Goal: Task Accomplishment & Management: Manage account settings

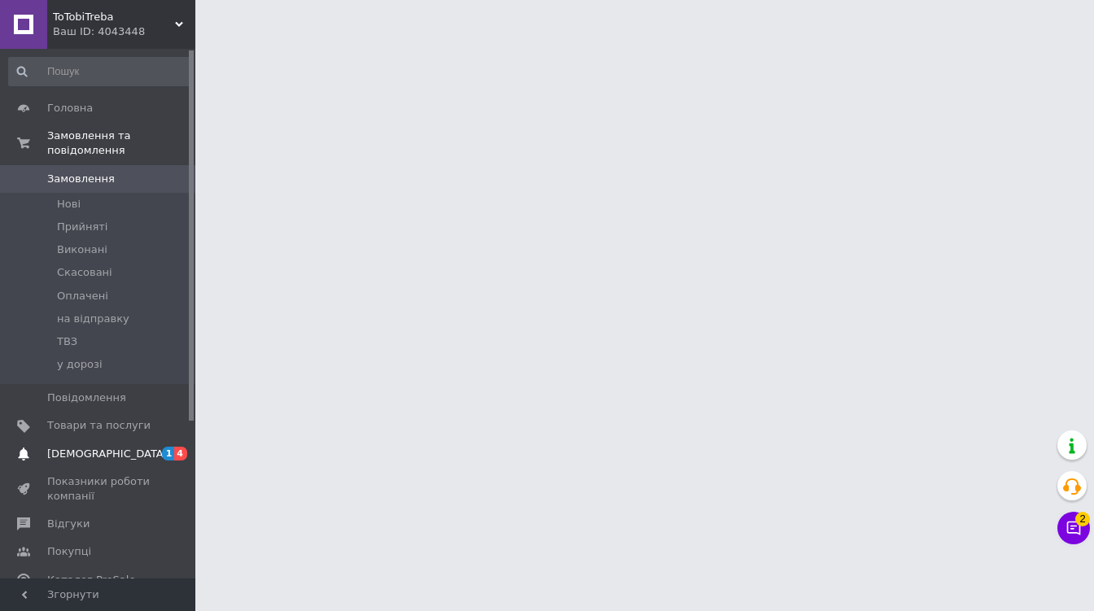
click at [90, 447] on span "[DEMOGRAPHIC_DATA]" at bounding box center [107, 454] width 120 height 15
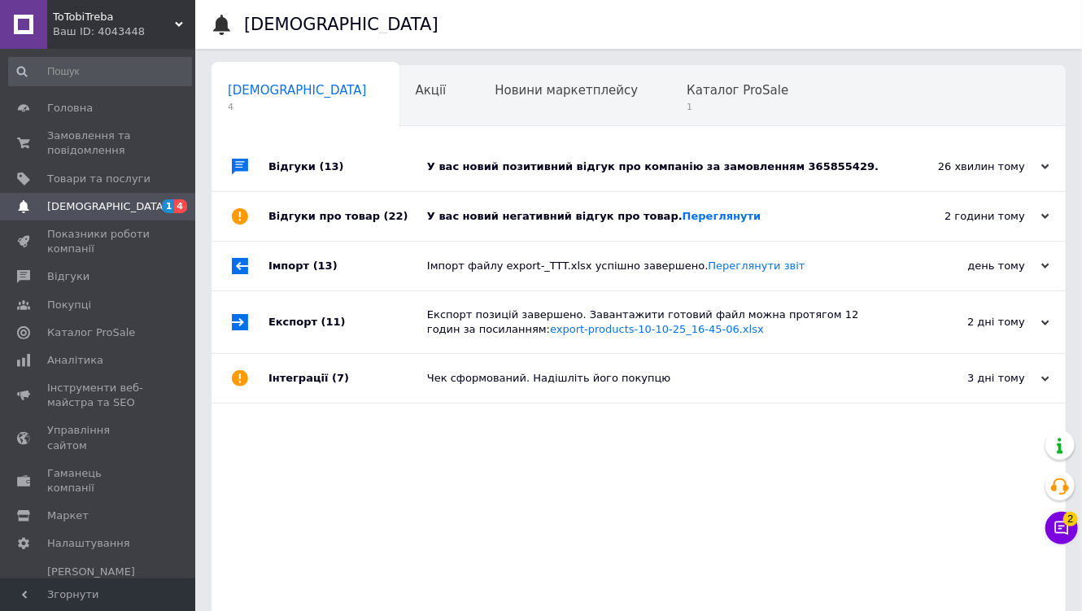
click at [553, 175] on div "У вас новий позитивний відгук про компанію за замовленням 365855429." at bounding box center [657, 166] width 460 height 49
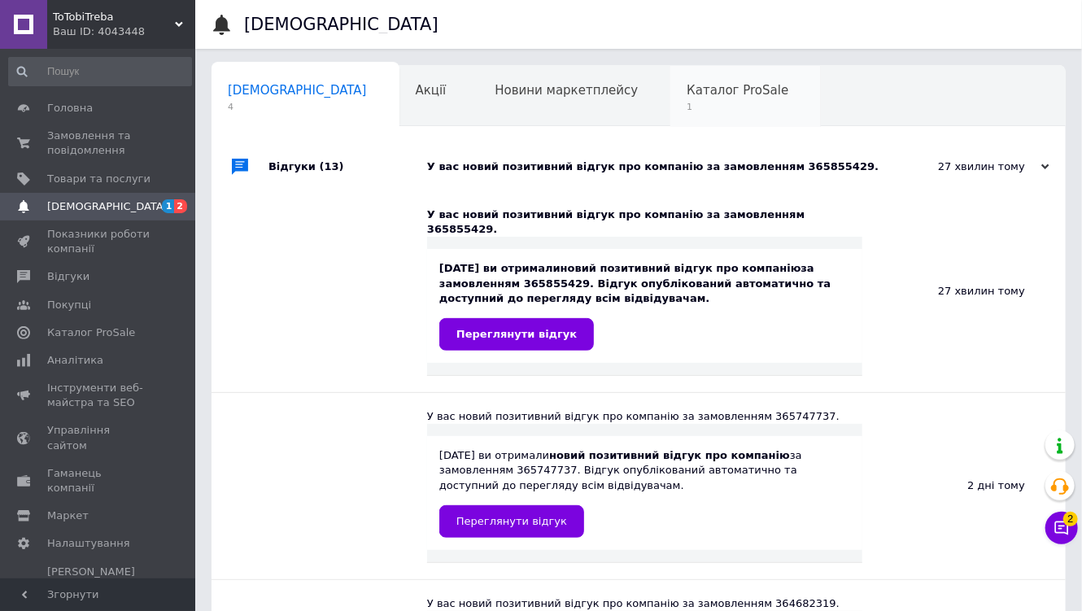
click at [687, 94] on span "Каталог ProSale" at bounding box center [738, 90] width 102 height 15
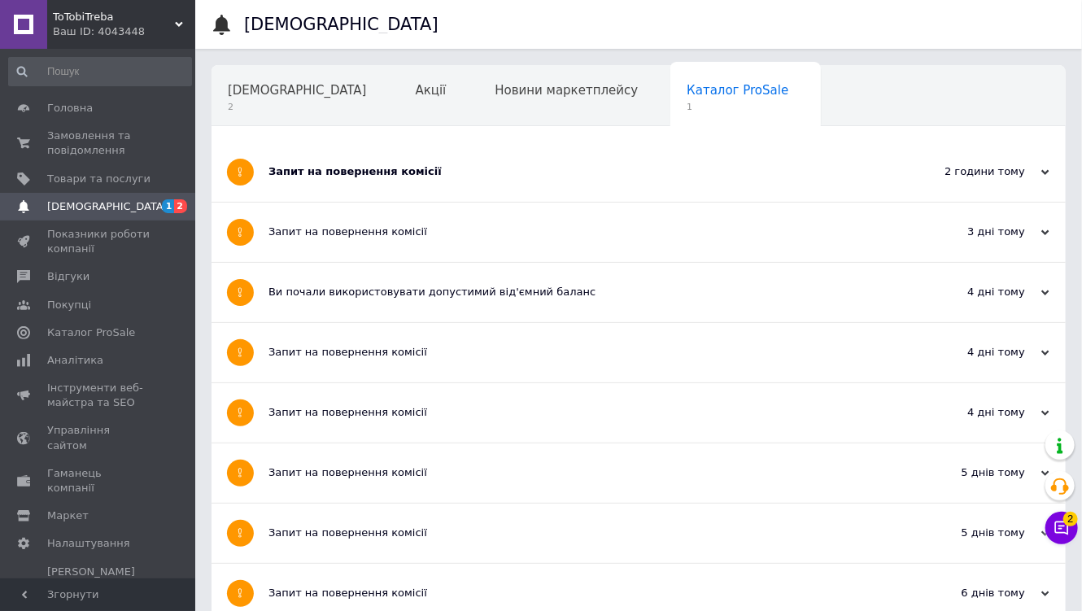
click at [457, 182] on div "Запит на повернення комісії" at bounding box center [578, 171] width 619 height 59
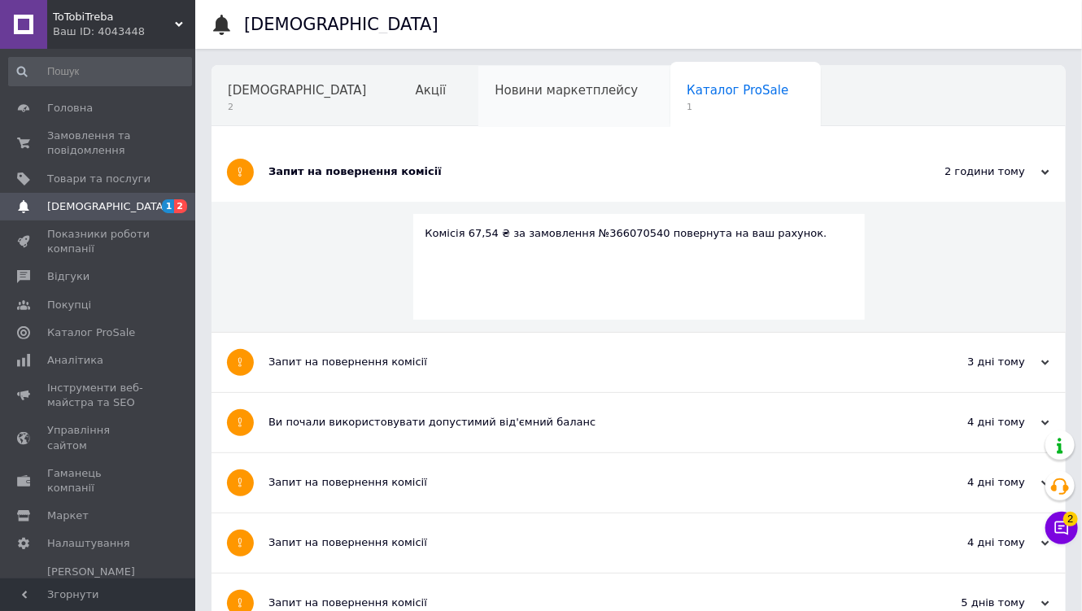
click at [479, 105] on div "Новини маркетплейсу" at bounding box center [575, 97] width 192 height 62
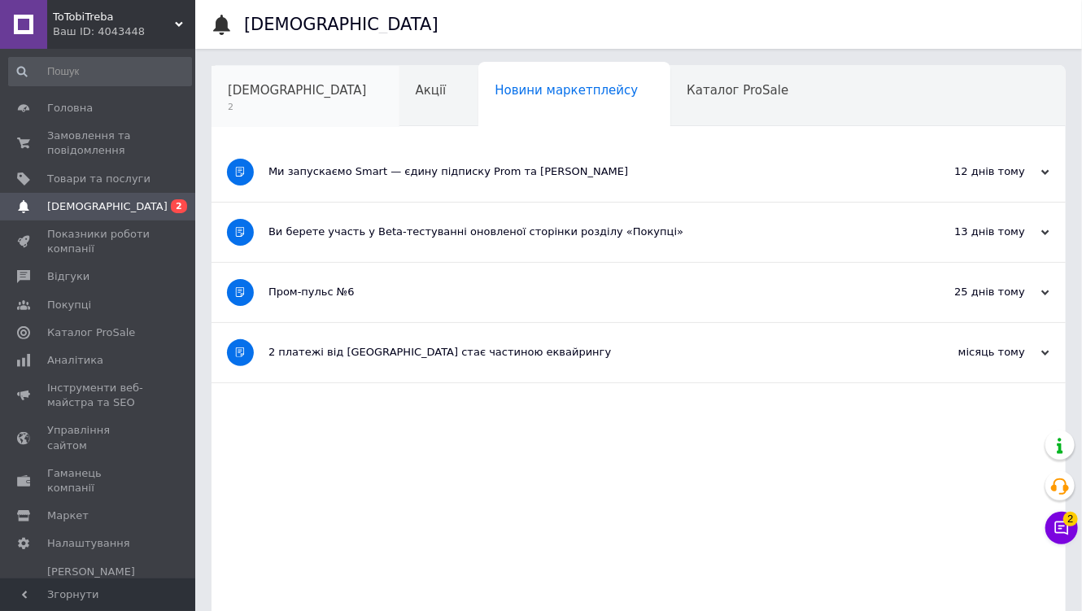
click at [274, 104] on span "2" at bounding box center [297, 107] width 139 height 12
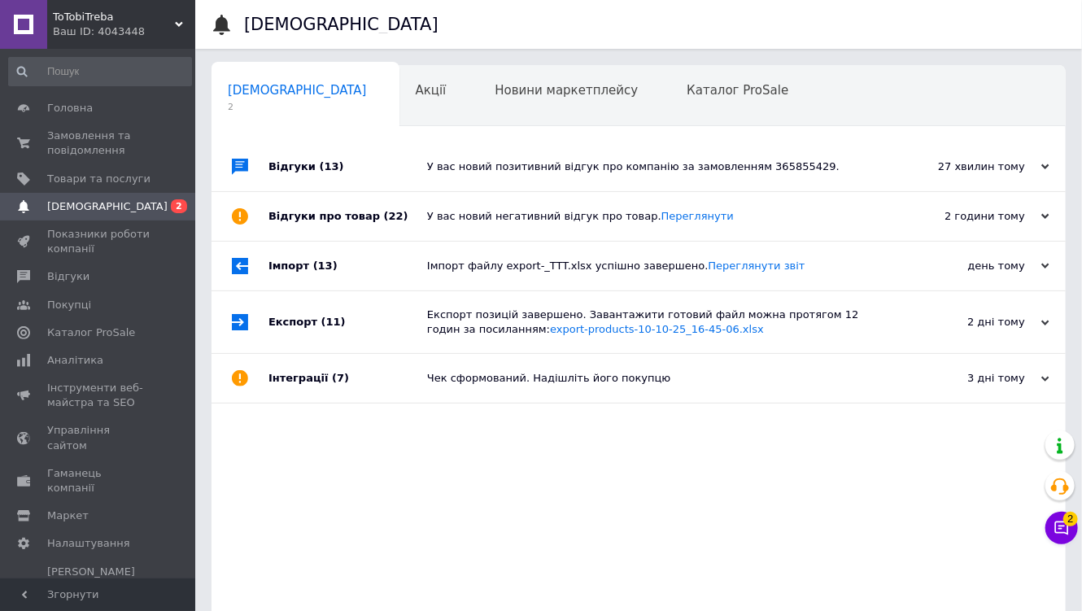
click at [526, 226] on div "У вас новий негативний відгук про товар. Переглянути" at bounding box center [657, 216] width 460 height 49
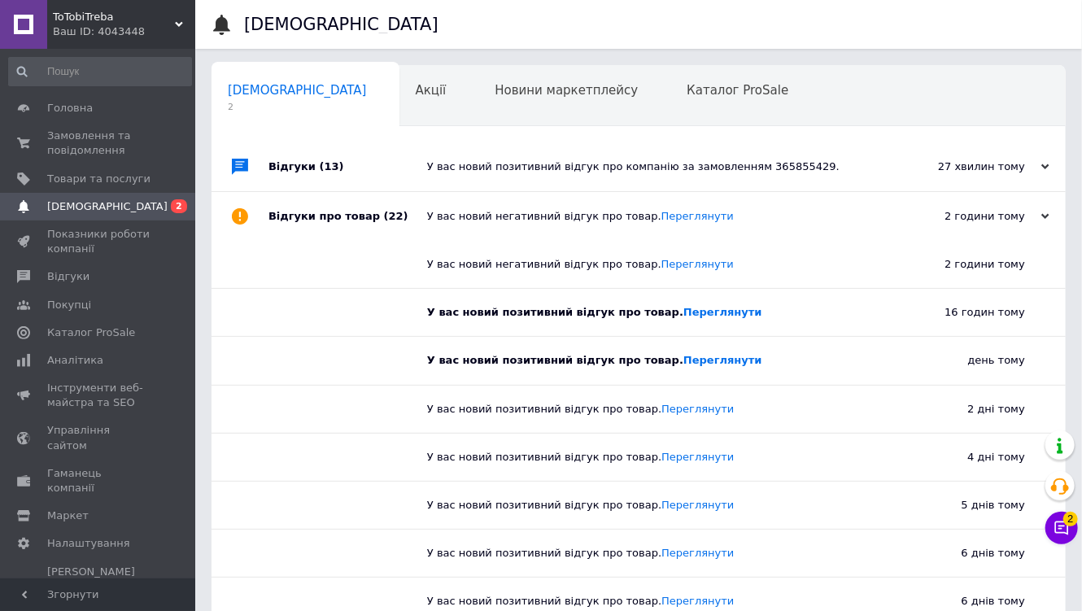
click at [590, 168] on div "У вас новий позитивний відгук про компанію за замовленням 365855429." at bounding box center [657, 167] width 460 height 15
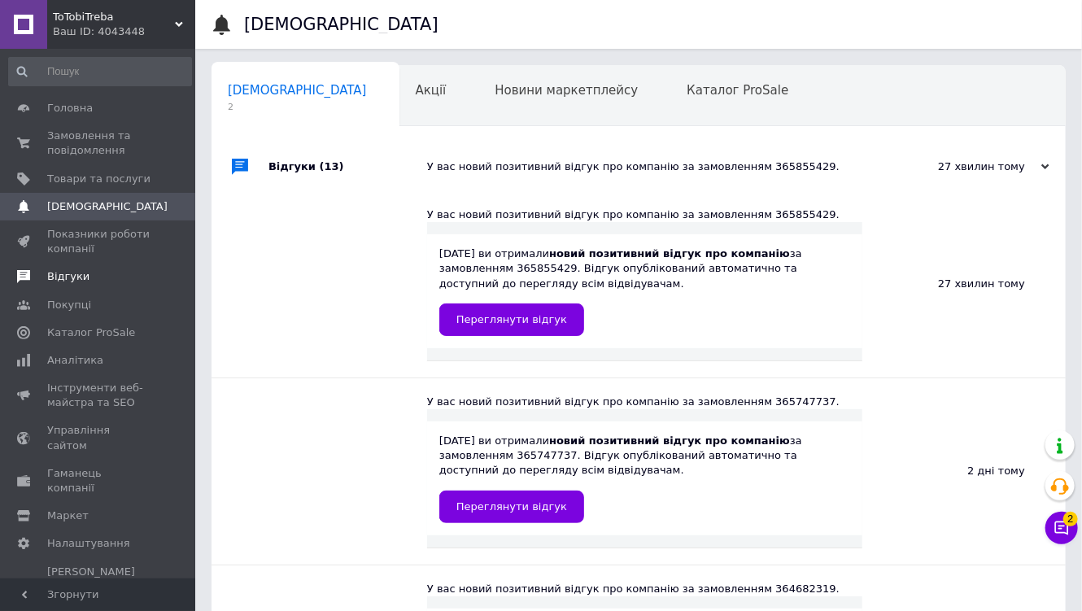
click at [71, 280] on span "Відгуки" at bounding box center [68, 276] width 42 height 15
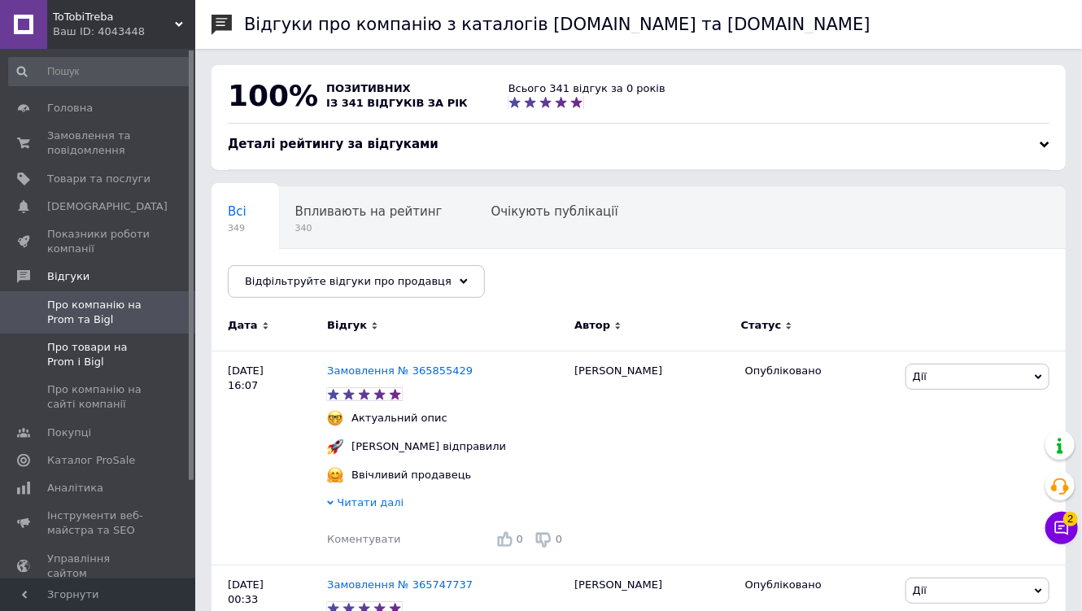
click at [117, 352] on span "Про товари на Prom і Bigl" at bounding box center [98, 354] width 103 height 29
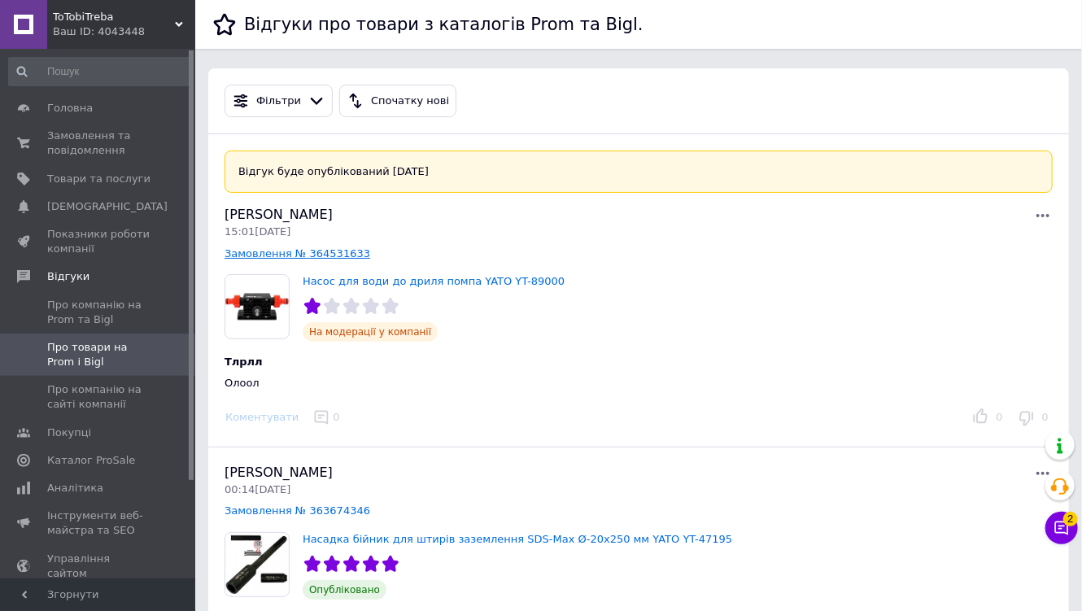
click at [295, 255] on link "Замовлення № 364531633" at bounding box center [298, 253] width 146 height 12
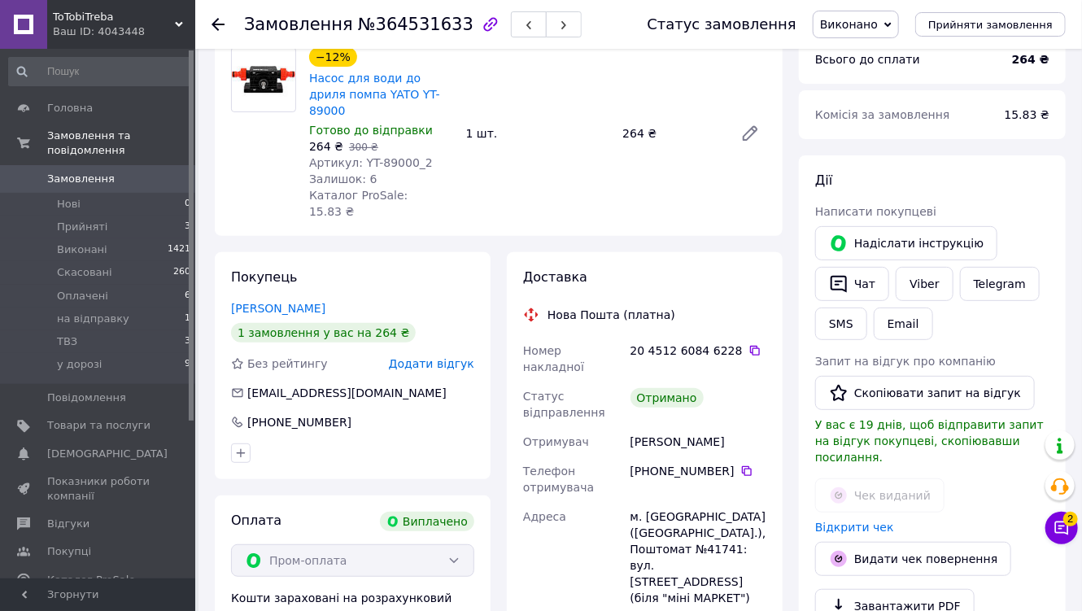
scroll to position [195, 0]
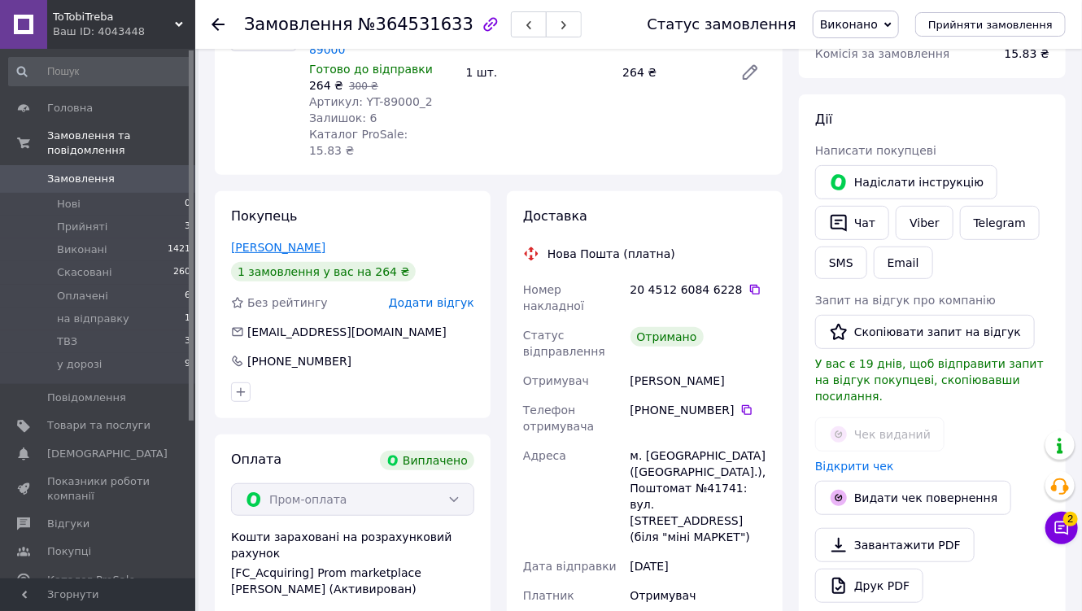
click at [286, 241] on link "[PERSON_NAME]" at bounding box center [278, 247] width 94 height 13
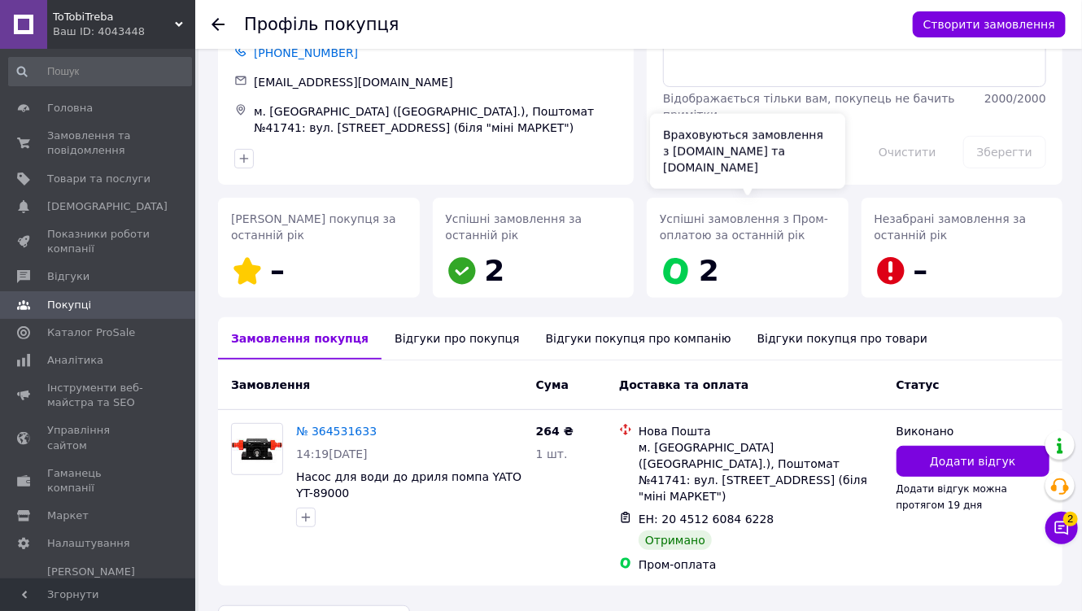
scroll to position [130, 0]
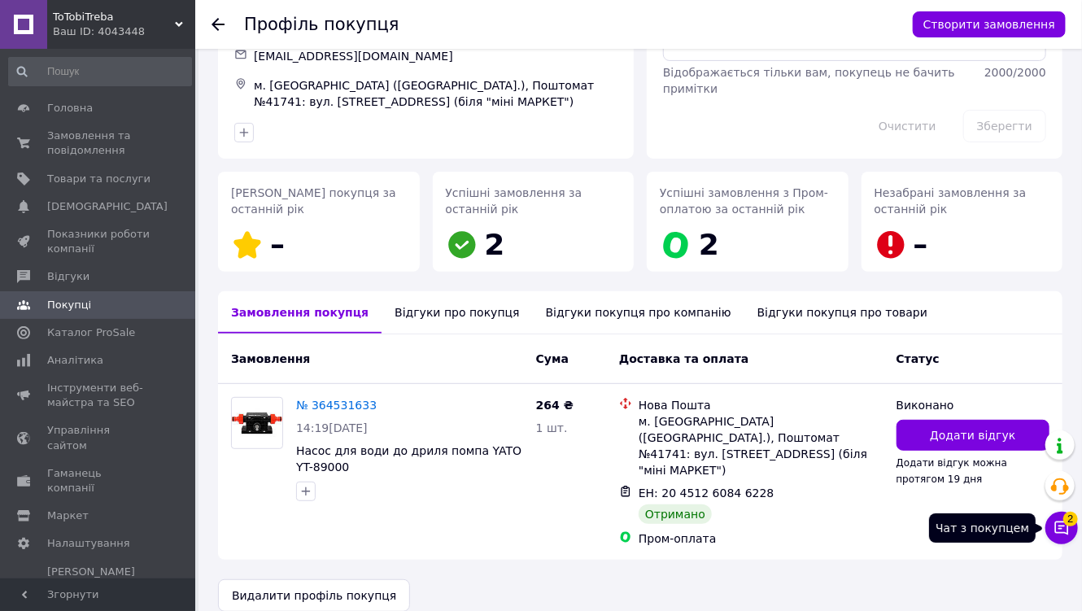
click at [1063, 526] on icon at bounding box center [1063, 529] width 14 height 14
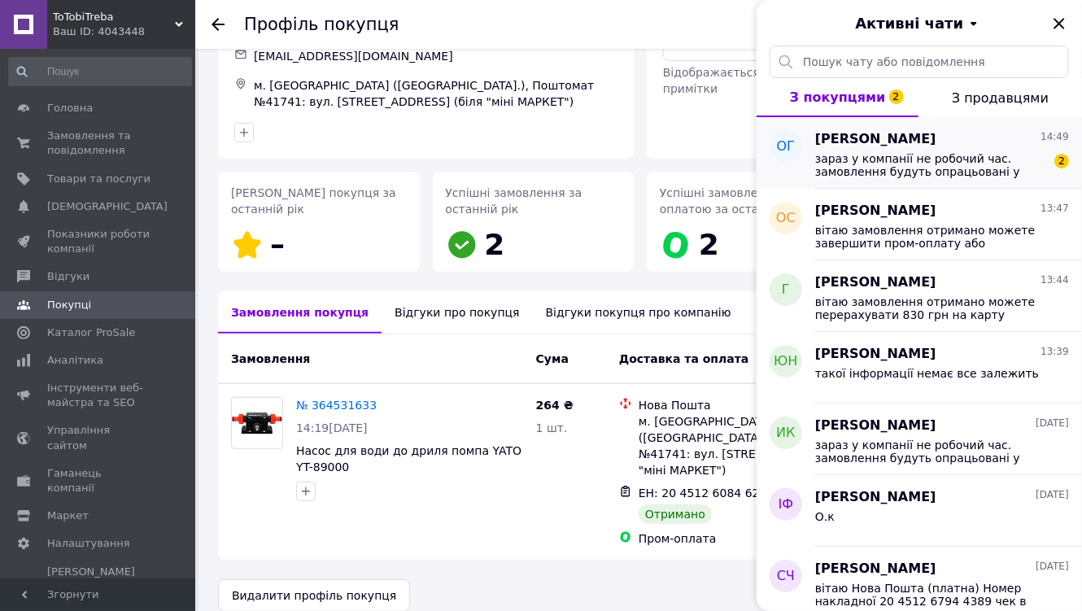
click at [881, 152] on span "зараз у компанії не робочий час. замовлення будуть опрацьовані у робочий час. д…" at bounding box center [931, 165] width 231 height 26
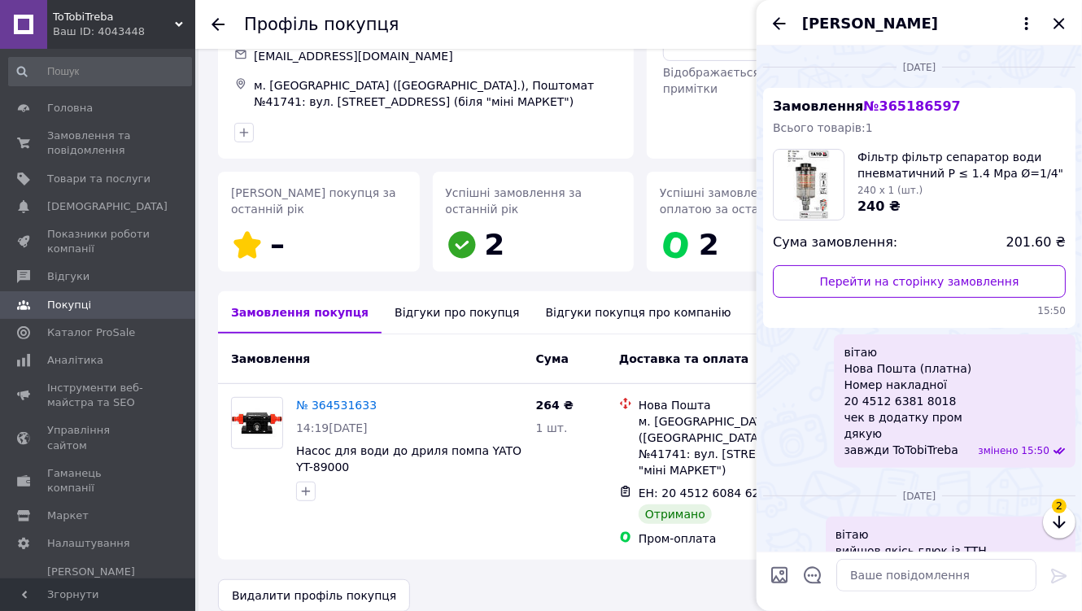
scroll to position [508, 0]
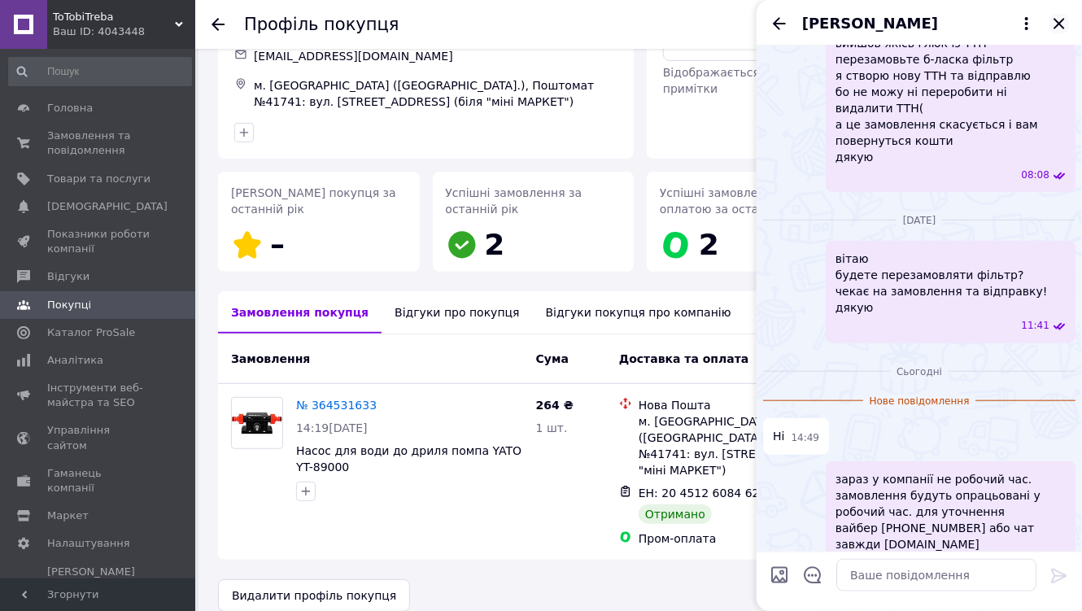
click at [1061, 20] on icon "Закрити" at bounding box center [1060, 24] width 20 height 20
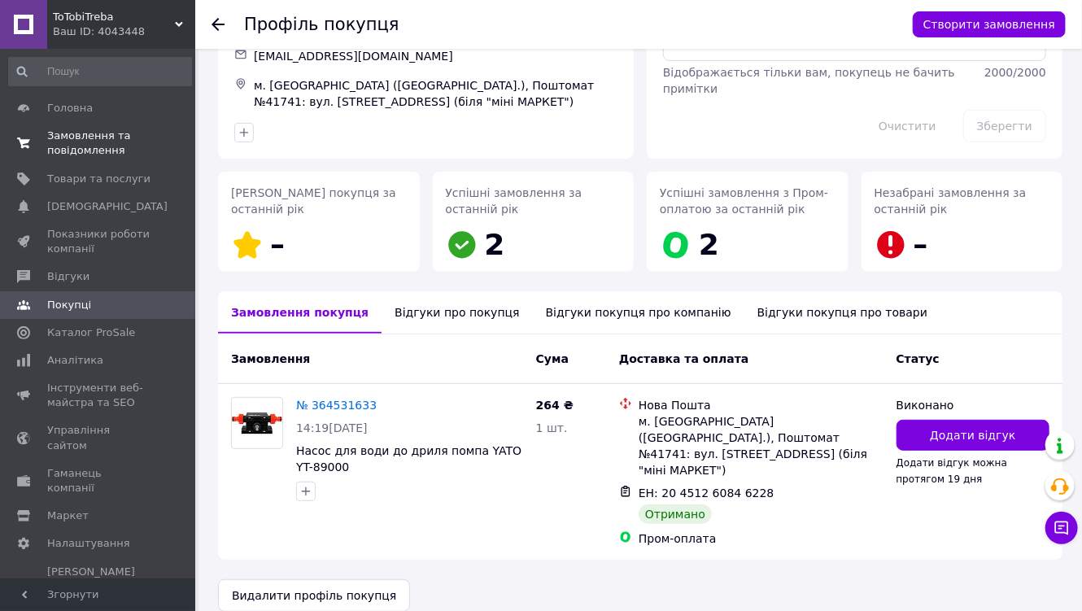
click at [92, 148] on span "Замовлення та повідомлення" at bounding box center [98, 143] width 103 height 29
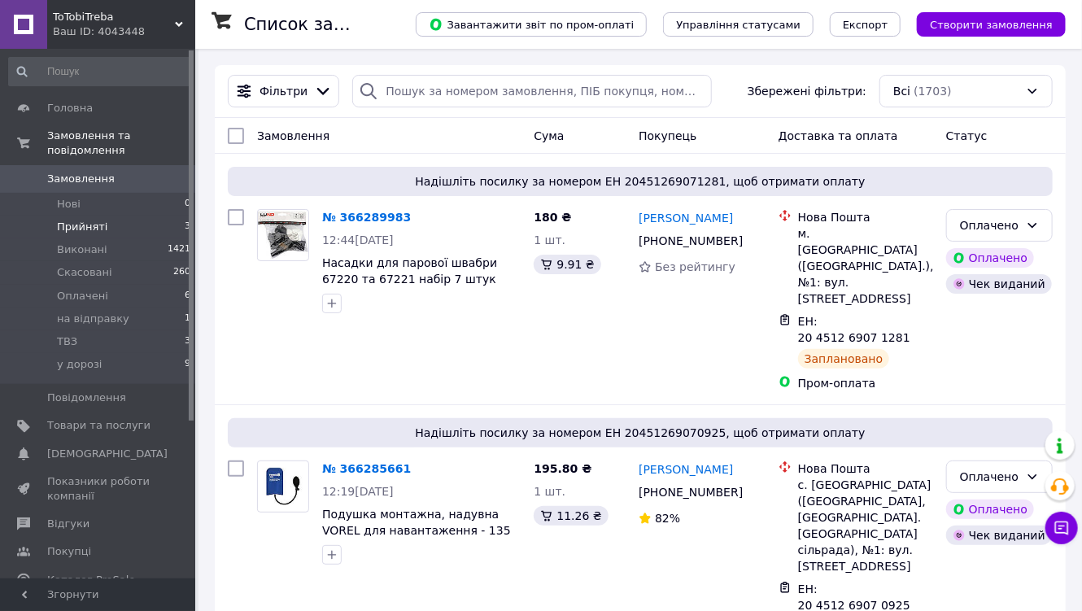
click at [81, 220] on span "Прийняті" at bounding box center [82, 227] width 50 height 15
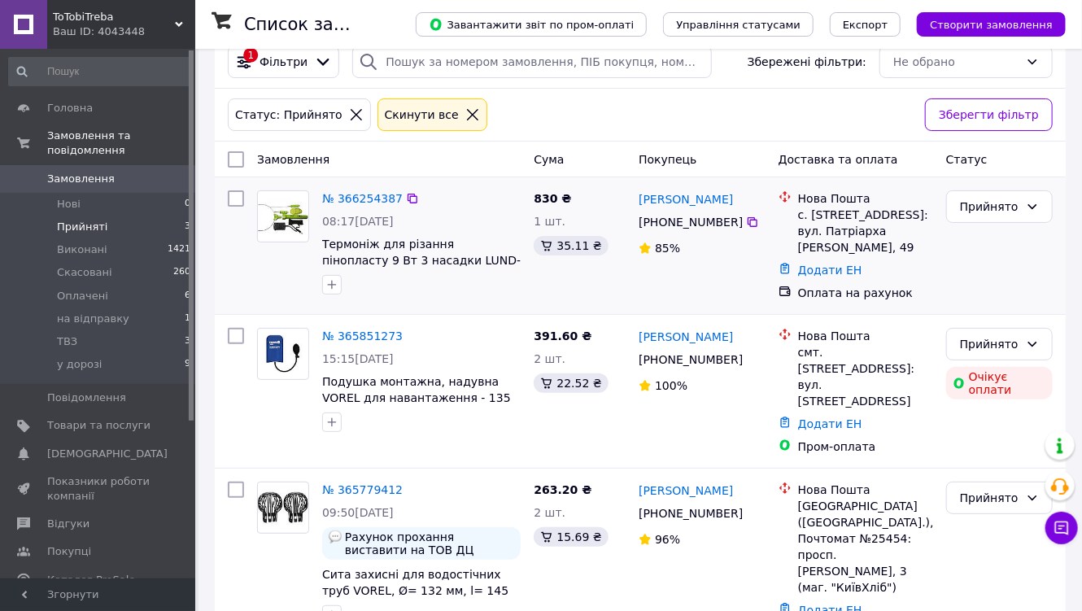
scroll to position [50, 0]
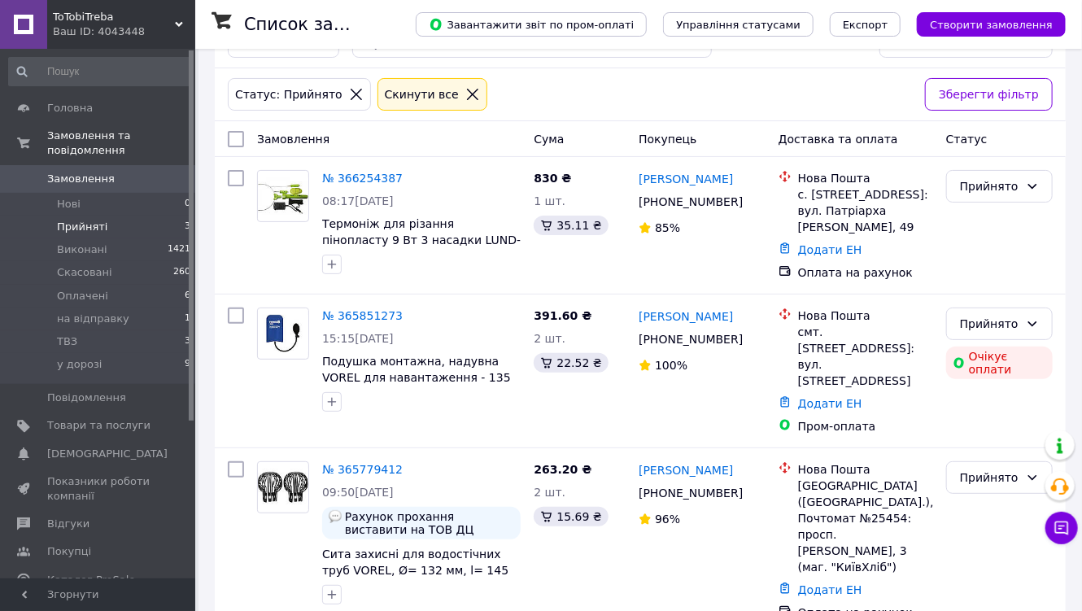
click at [83, 172] on span "Замовлення" at bounding box center [81, 179] width 68 height 15
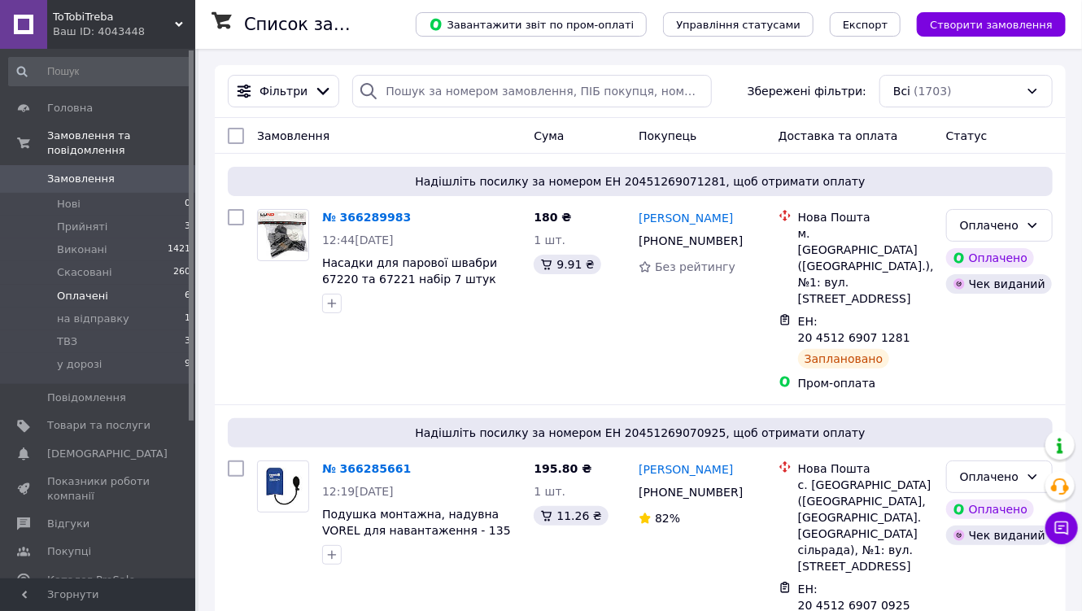
click at [91, 289] on span "Оплачені" at bounding box center [82, 296] width 51 height 15
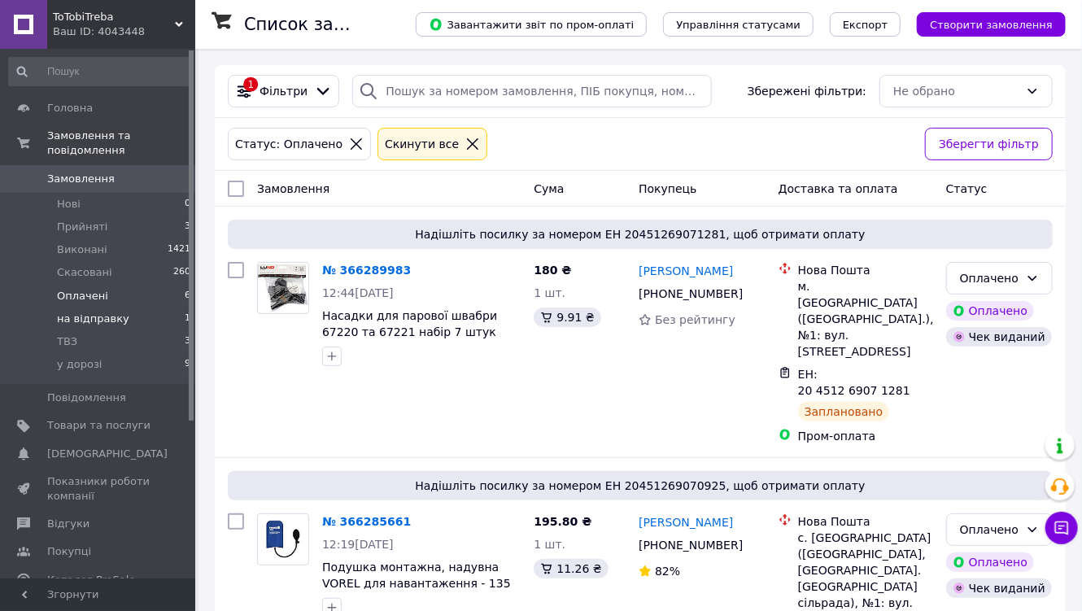
click at [91, 312] on span "на відправку" at bounding box center [93, 319] width 72 height 15
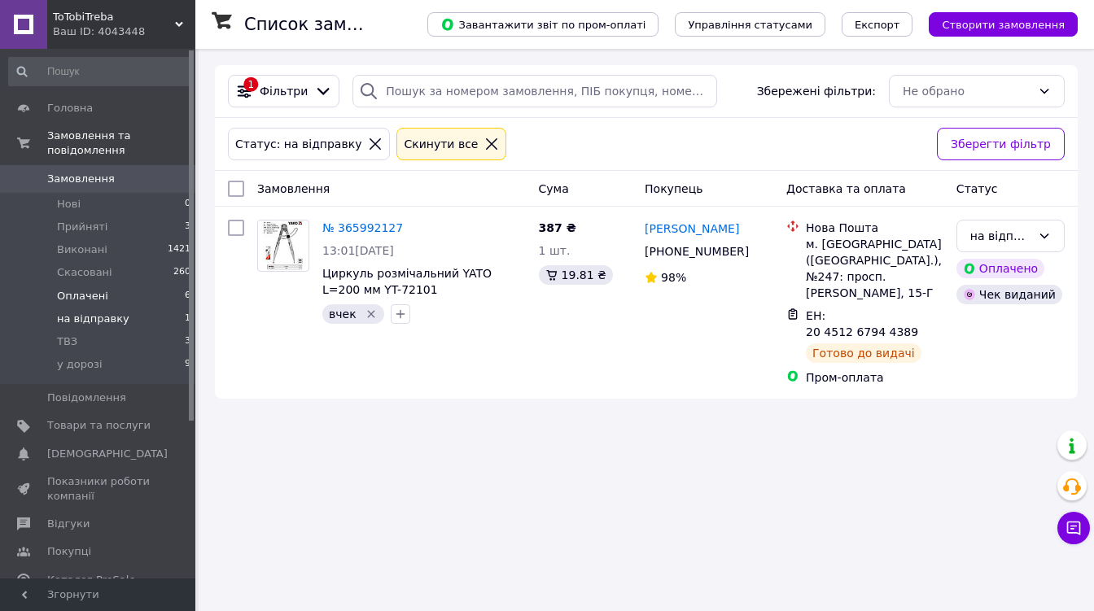
click at [75, 289] on span "Оплачені" at bounding box center [82, 296] width 51 height 15
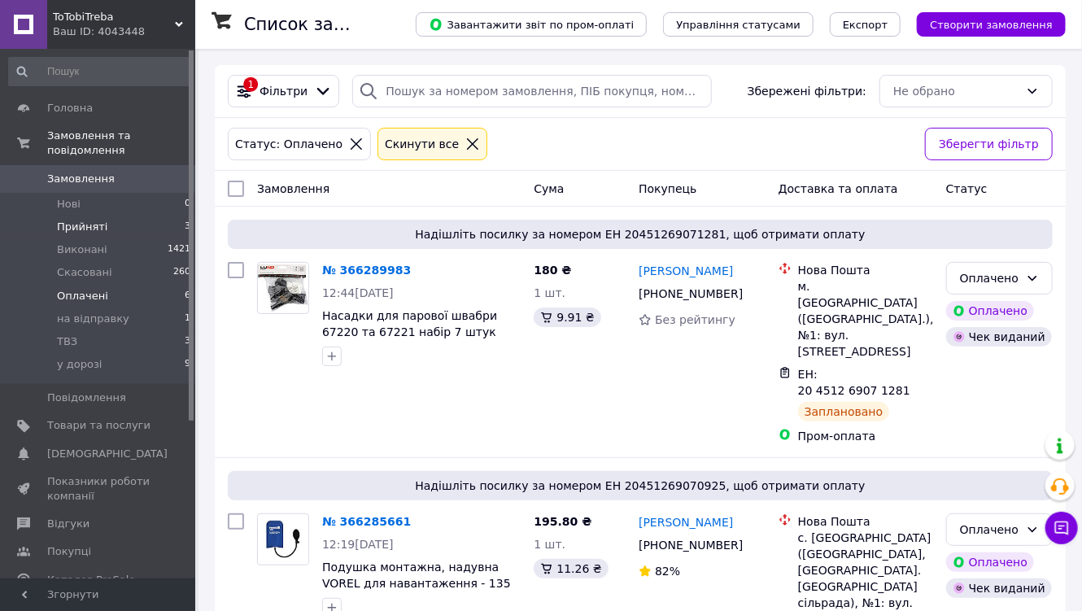
click at [76, 220] on span "Прийняті" at bounding box center [82, 227] width 50 height 15
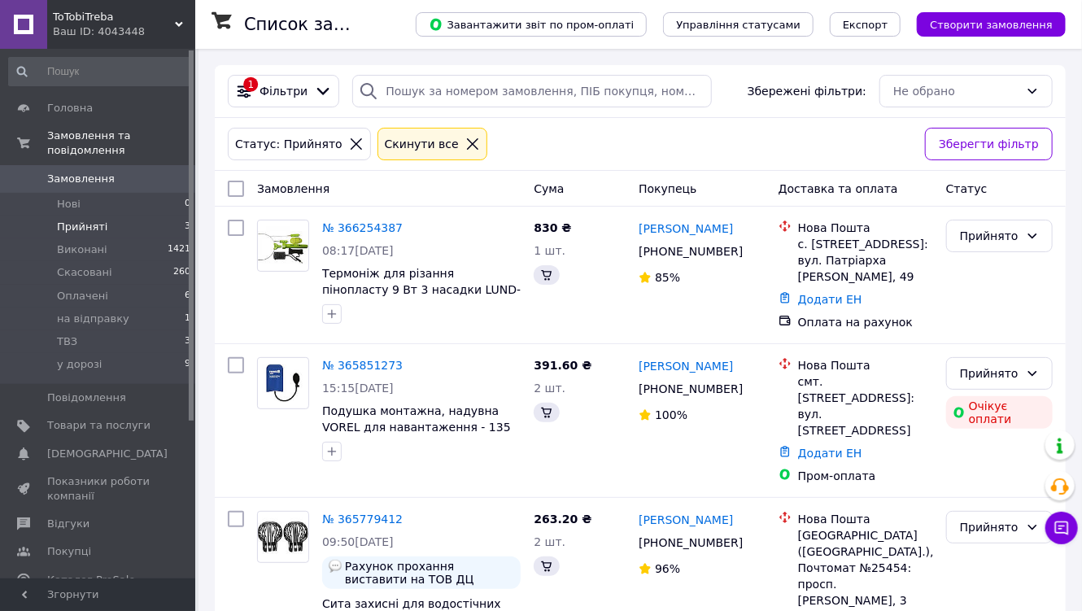
scroll to position [50, 0]
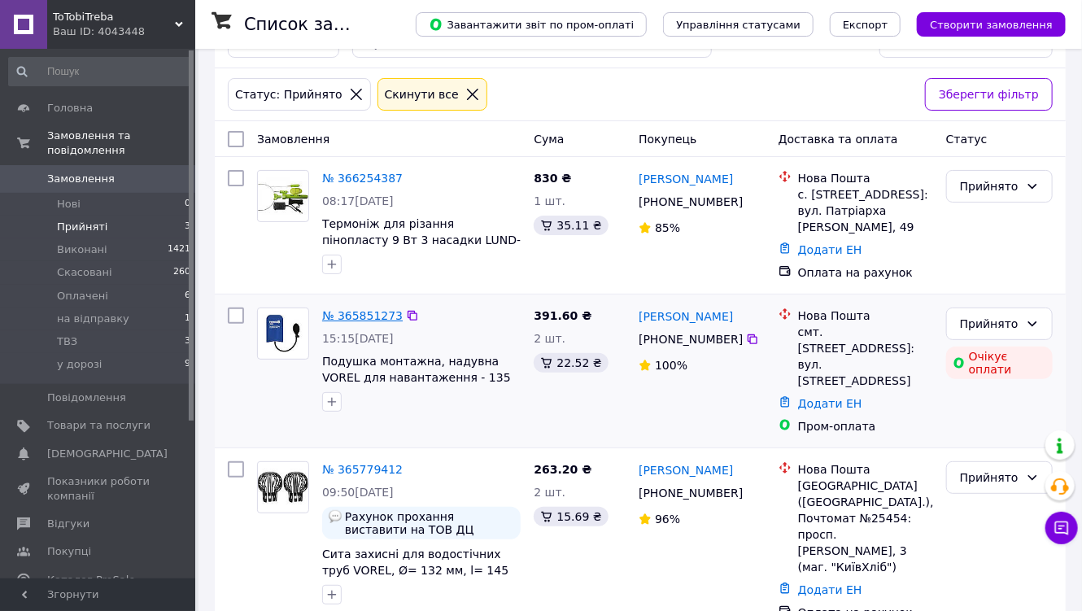
click at [353, 310] on link "№ 365851273" at bounding box center [362, 315] width 81 height 13
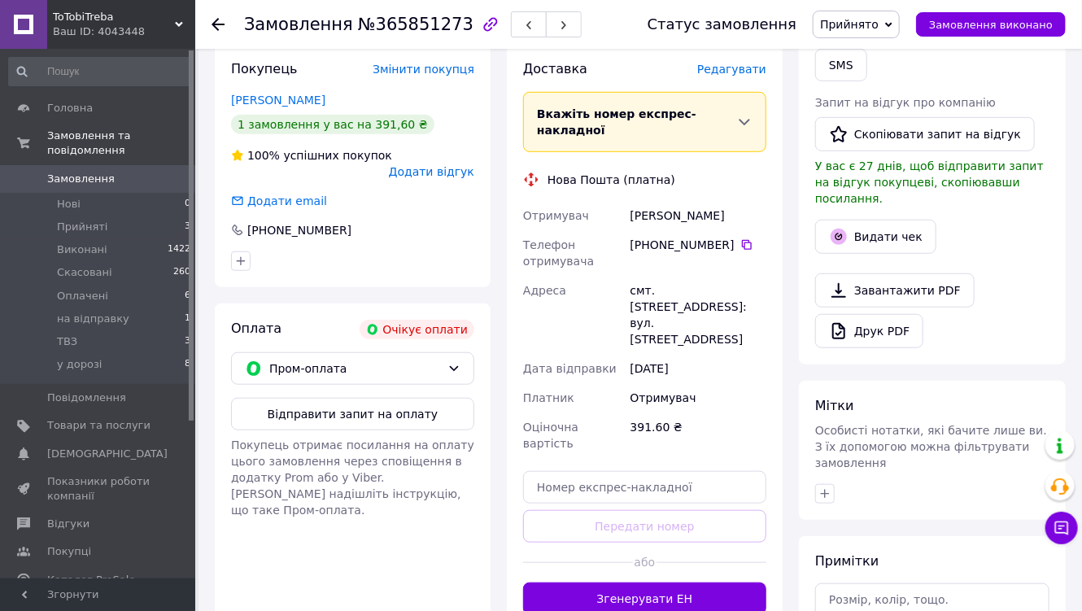
scroll to position [440, 0]
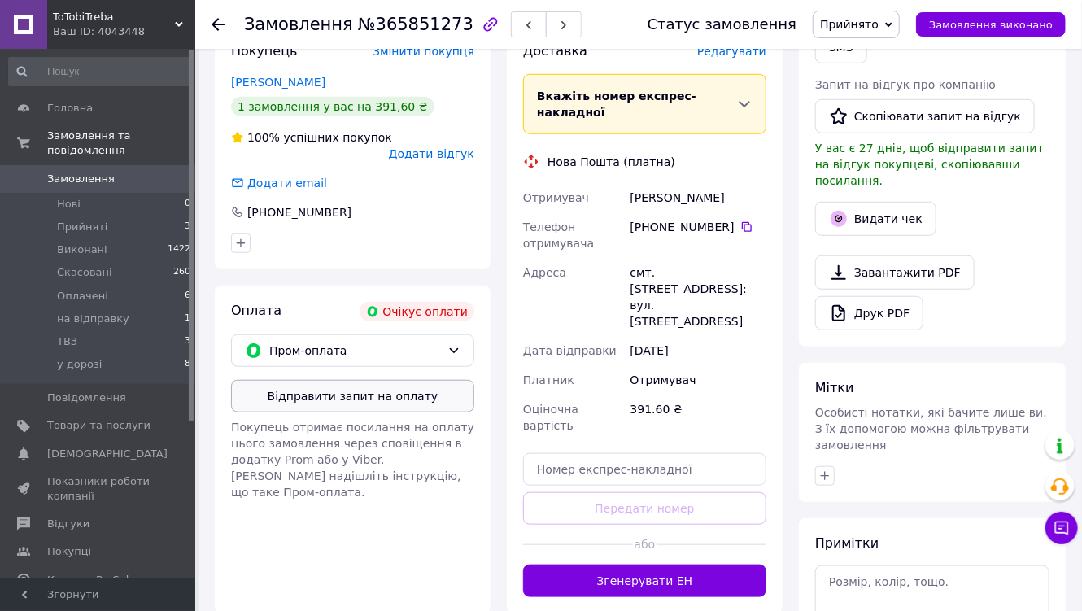
click at [347, 380] on button "Відправити запит на оплату" at bounding box center [352, 396] width 243 height 33
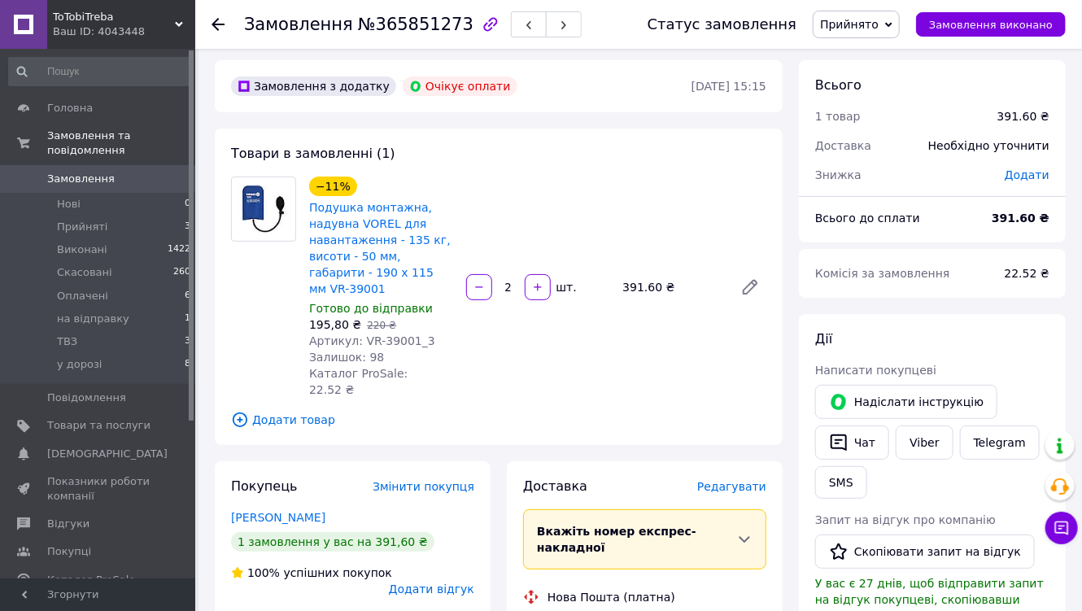
scroll to position [0, 0]
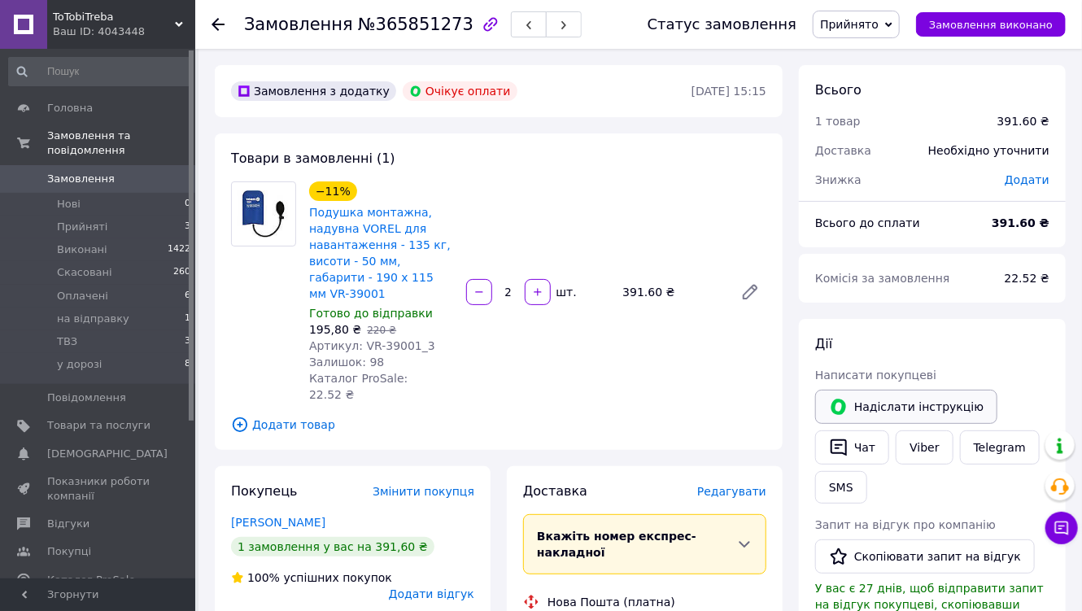
click at [885, 399] on button "Надіслати інструкцію" at bounding box center [907, 407] width 182 height 34
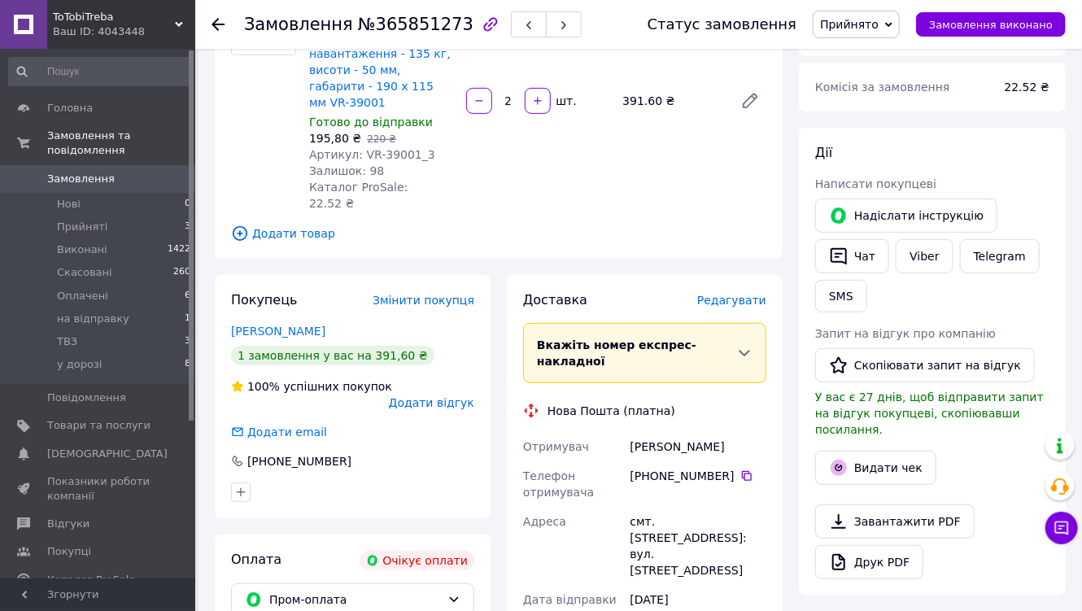
scroll to position [195, 0]
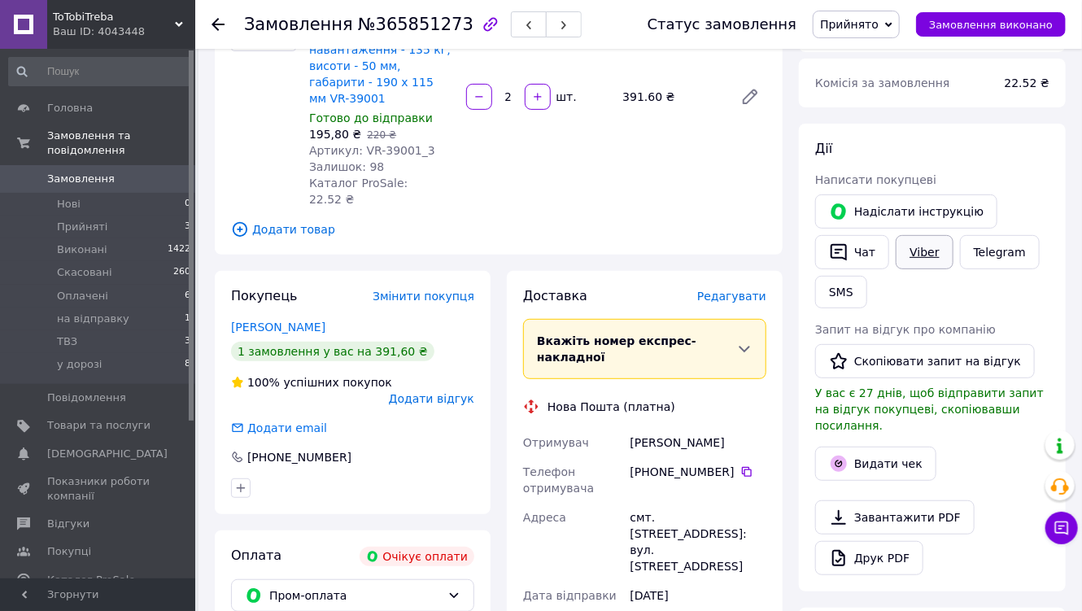
click at [931, 255] on link "Viber" at bounding box center [924, 252] width 57 height 34
click at [83, 220] on span "Прийняті" at bounding box center [82, 227] width 50 height 15
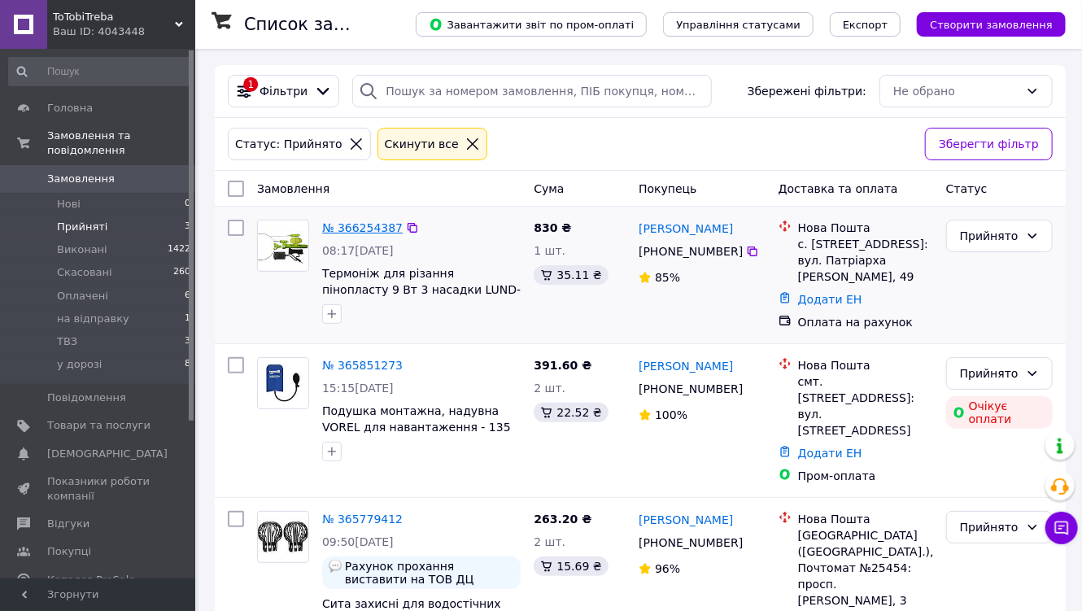
click at [358, 226] on link "№ 366254387" at bounding box center [362, 227] width 81 height 13
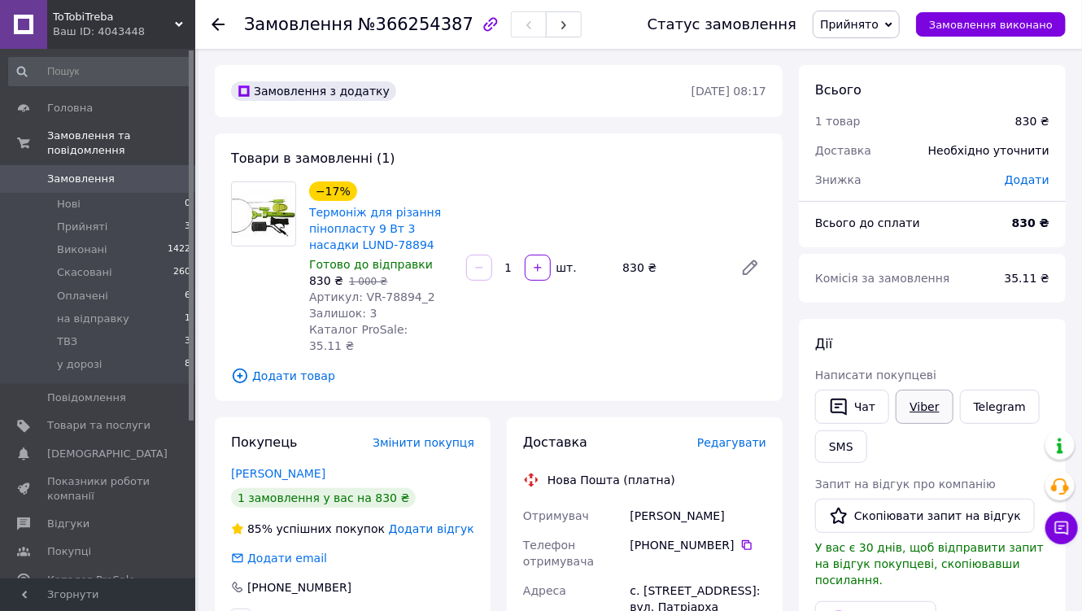
click at [912, 403] on link "Viber" at bounding box center [924, 407] width 57 height 34
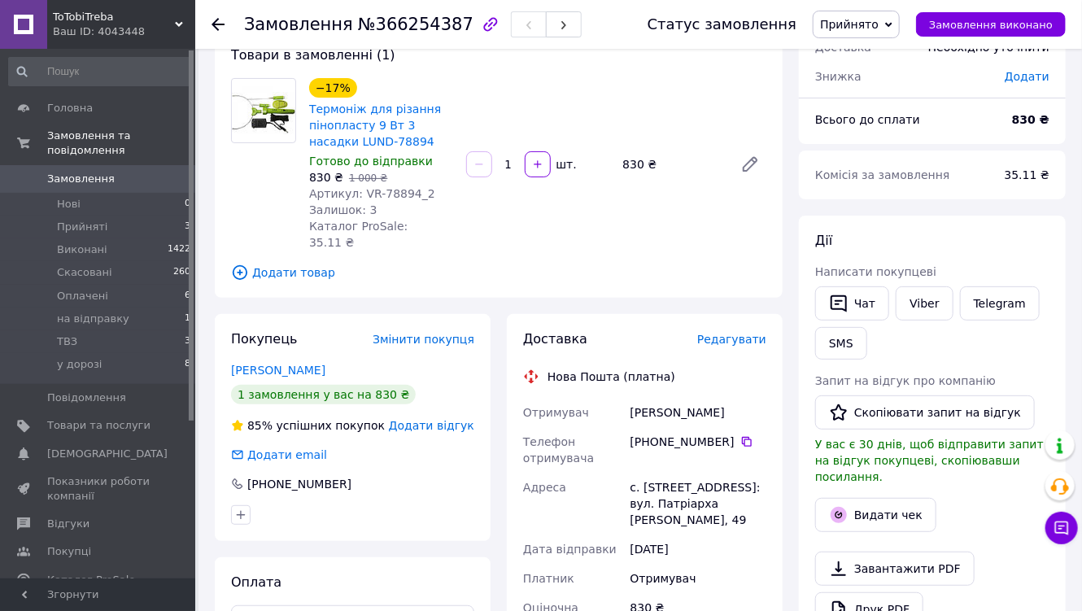
scroll to position [130, 0]
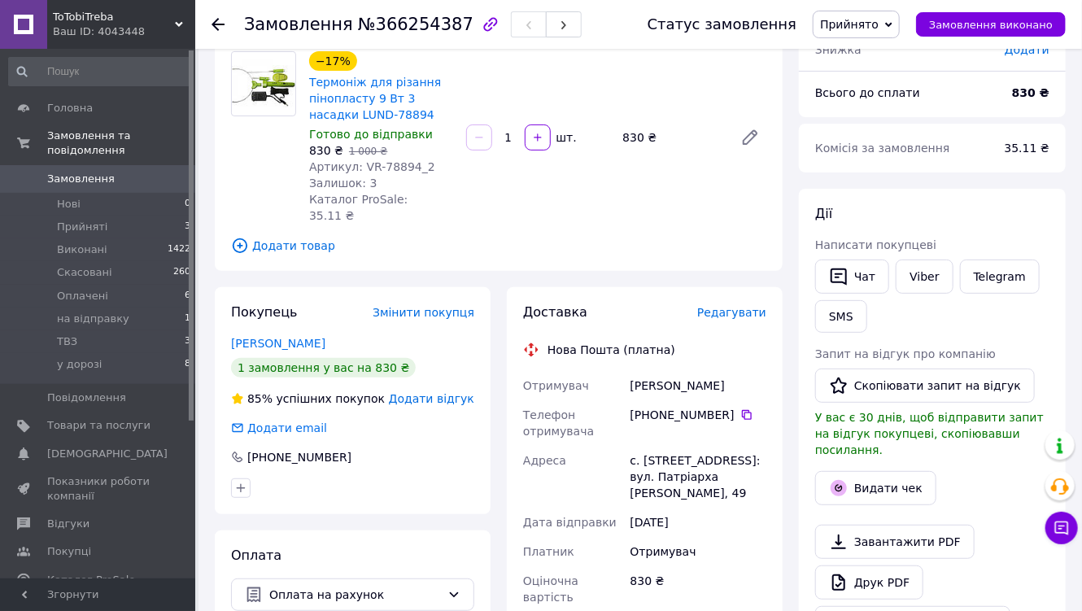
click at [85, 172] on span "Замовлення" at bounding box center [81, 179] width 68 height 15
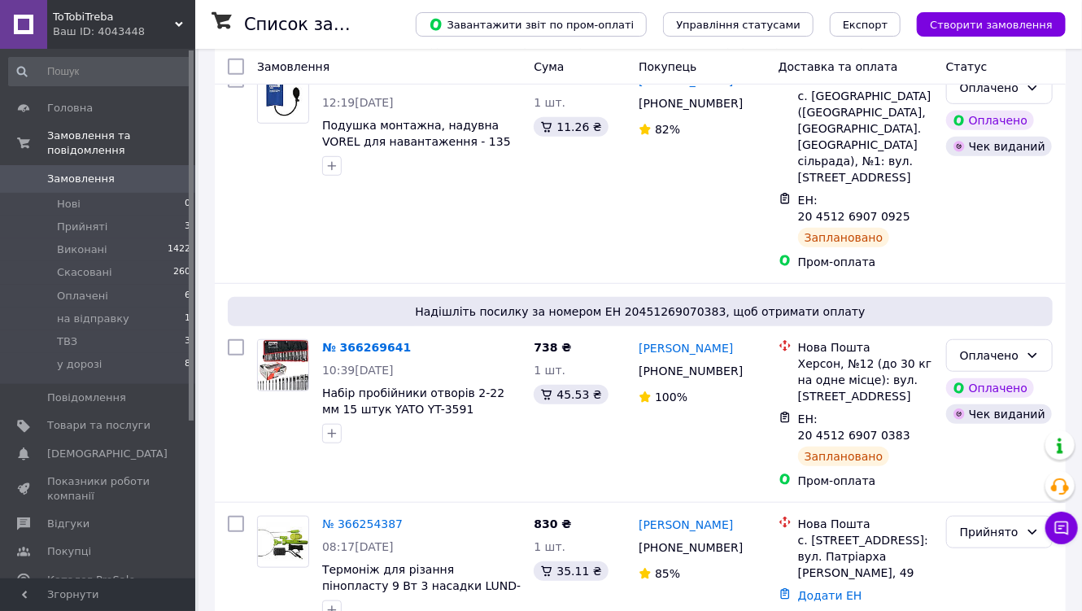
scroll to position [391, 0]
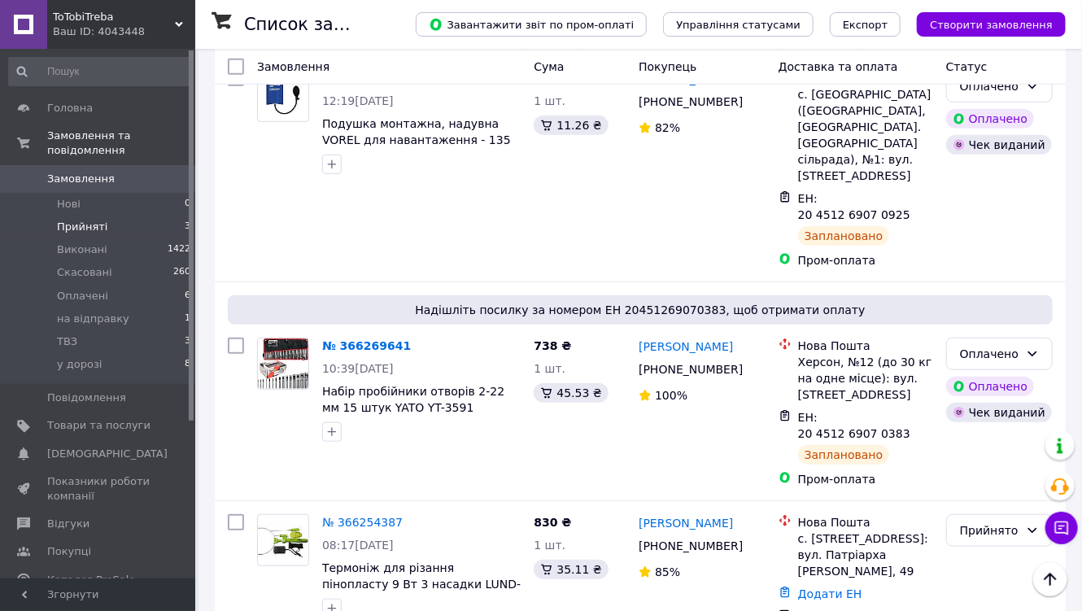
click at [91, 220] on span "Прийняті" at bounding box center [82, 227] width 50 height 15
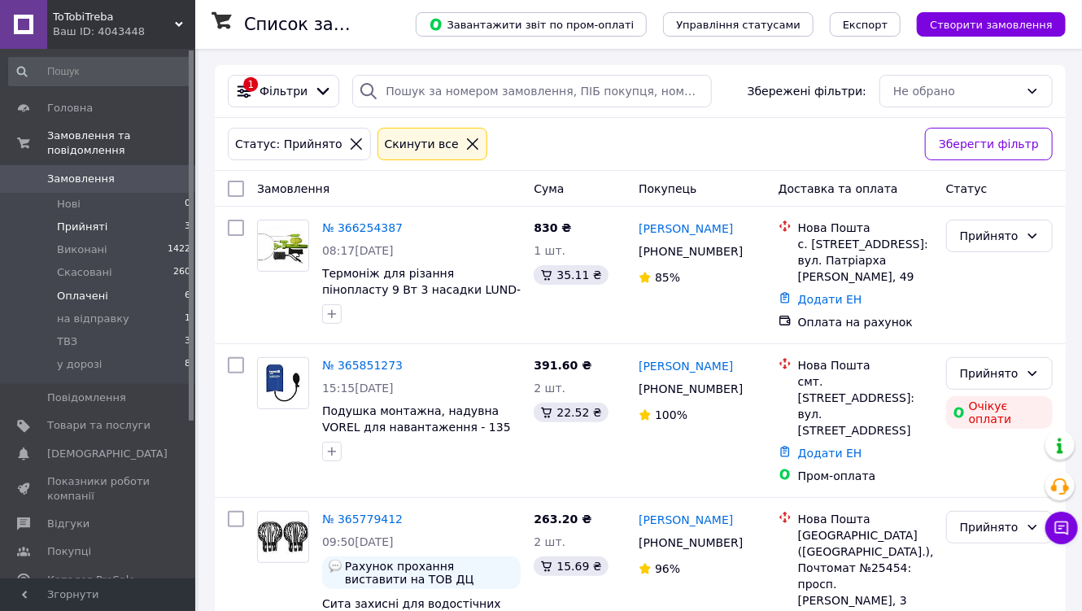
click at [81, 289] on span "Оплачені" at bounding box center [82, 296] width 51 height 15
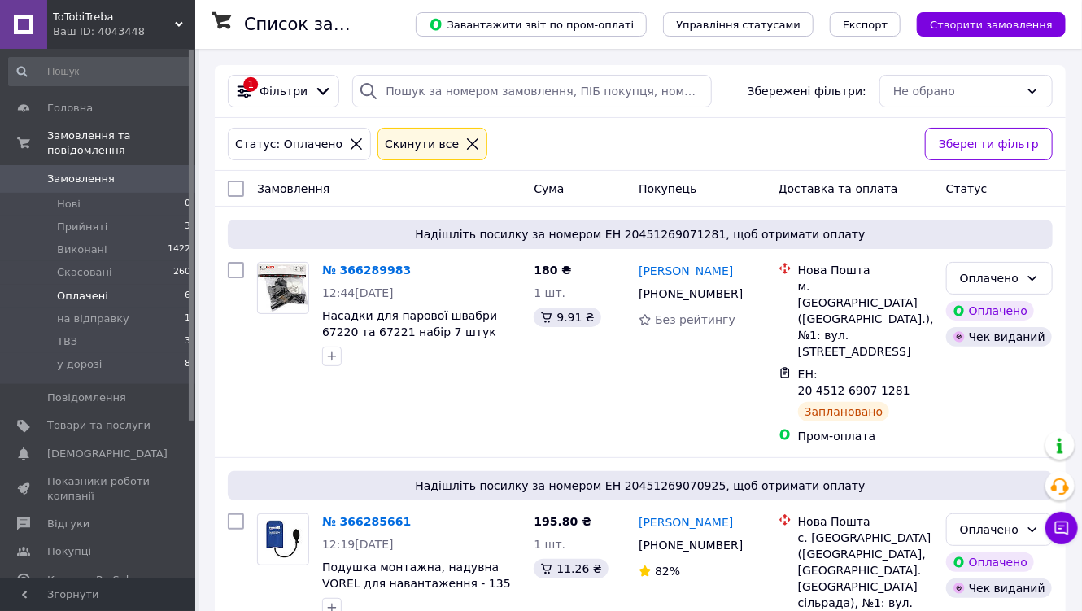
click at [94, 172] on span "Замовлення" at bounding box center [81, 179] width 68 height 15
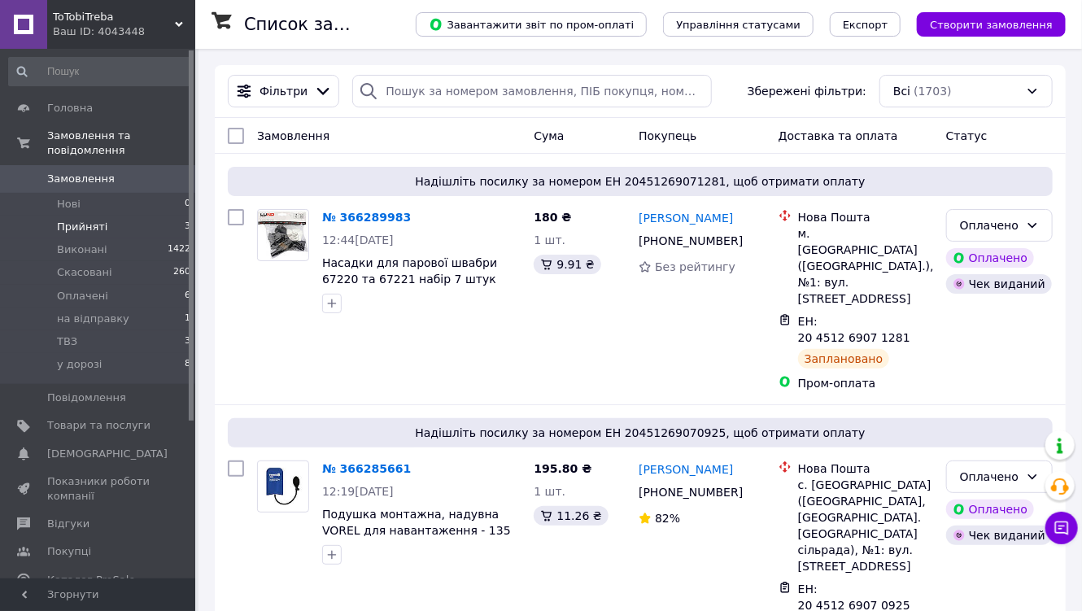
click at [75, 220] on span "Прийняті" at bounding box center [82, 227] width 50 height 15
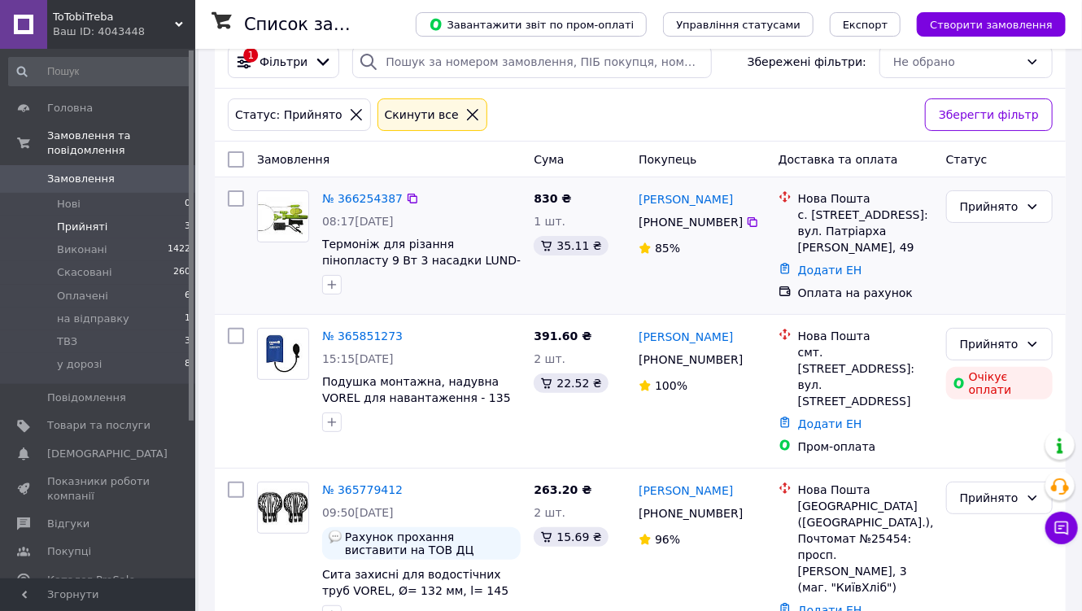
scroll to position [50, 0]
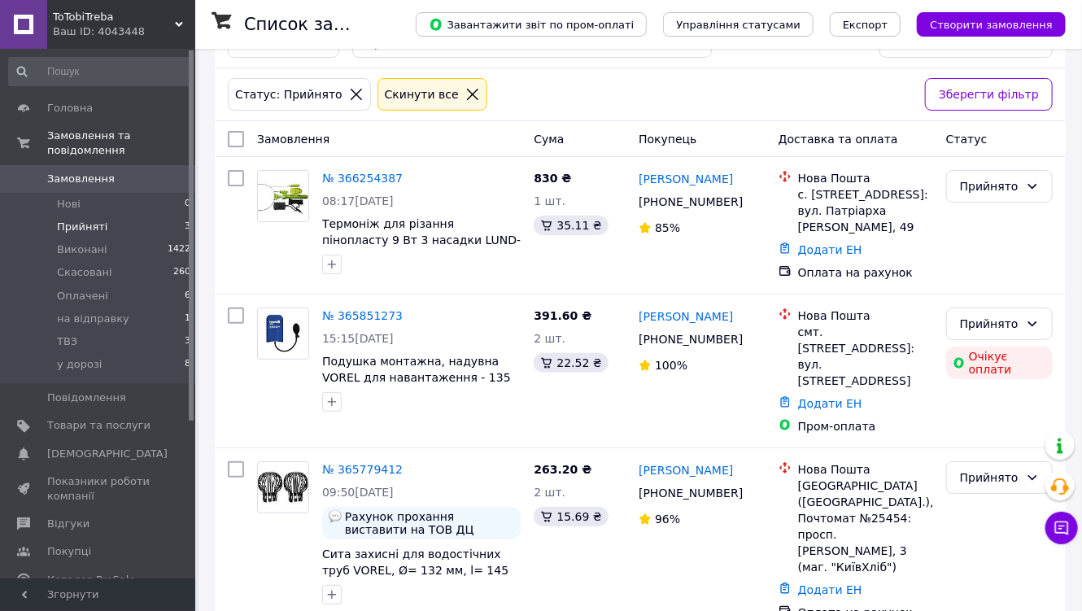
click at [72, 172] on span "Замовлення" at bounding box center [81, 179] width 68 height 15
